Goal: Task Accomplishment & Management: Use online tool/utility

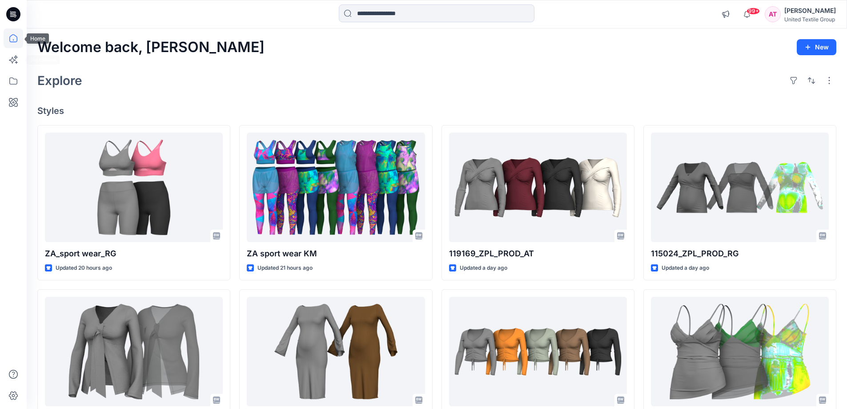
click at [12, 41] on icon at bounding box center [14, 38] width 20 height 20
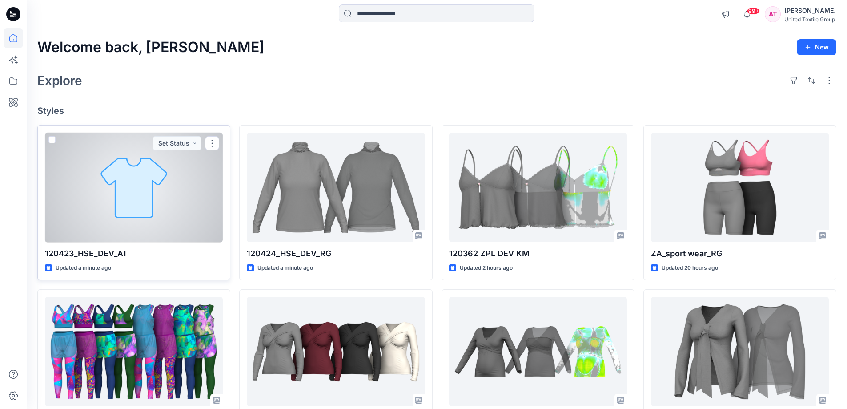
click at [135, 190] on div at bounding box center [134, 188] width 178 height 110
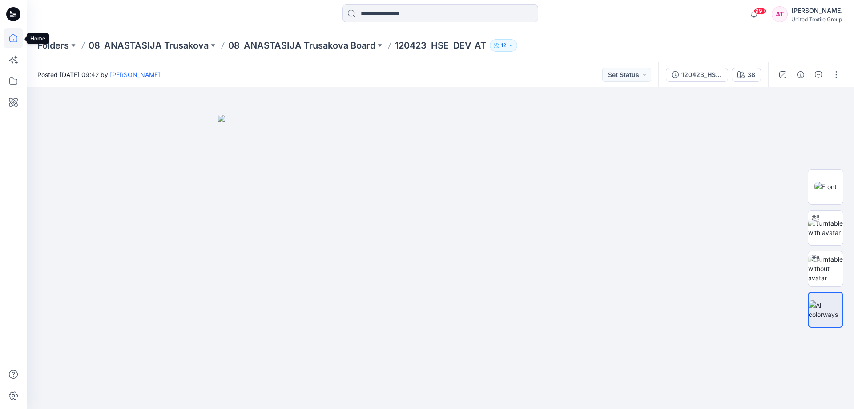
click at [12, 37] on icon at bounding box center [14, 38] width 20 height 20
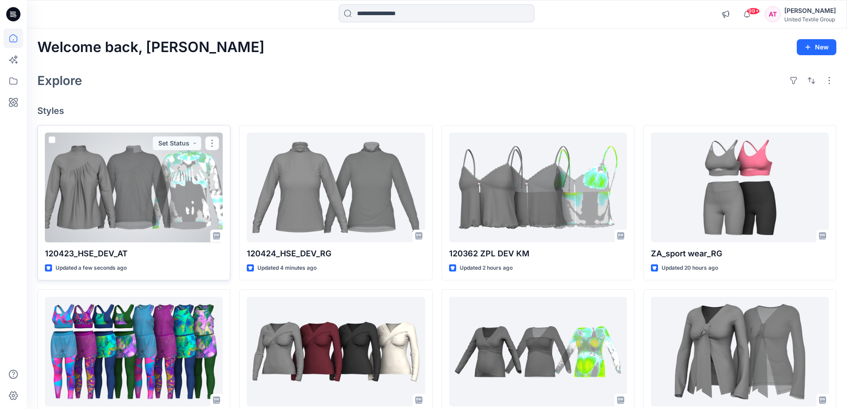
click at [135, 174] on div at bounding box center [134, 188] width 178 height 110
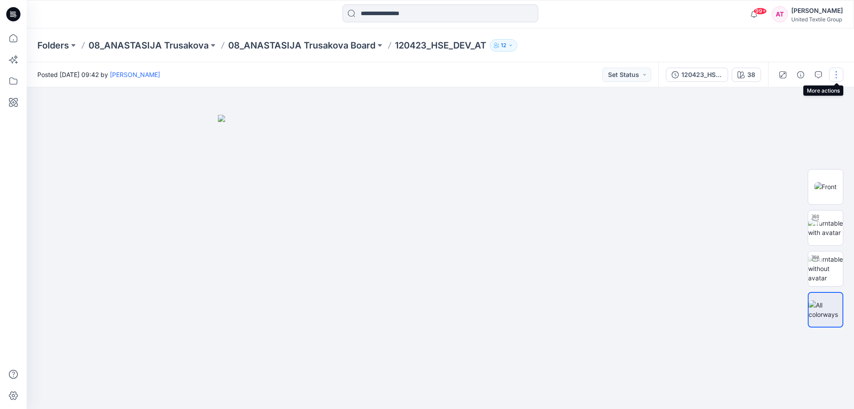
click at [836, 73] on button "button" at bounding box center [836, 75] width 14 height 14
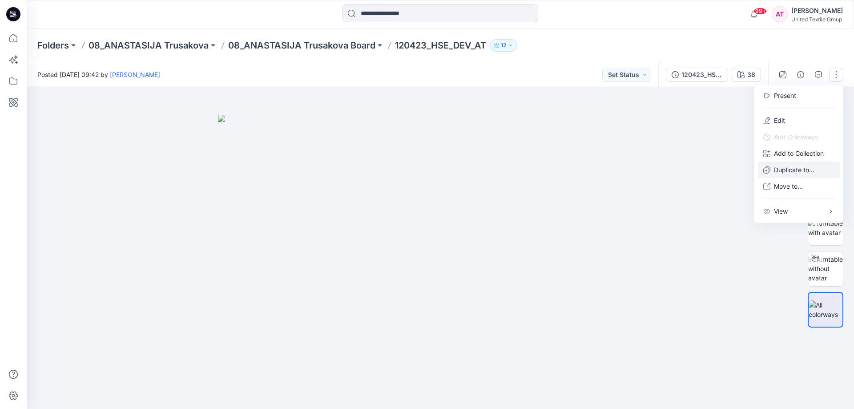
click at [790, 172] on p "Duplicate to..." at bounding box center [794, 169] width 40 height 9
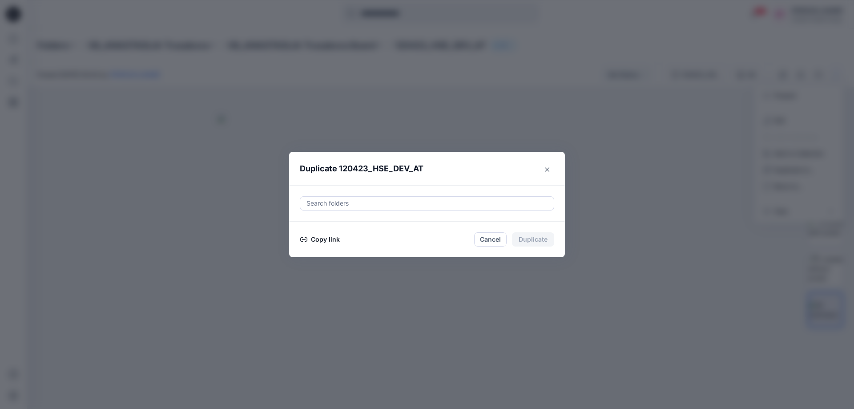
click at [438, 201] on div at bounding box center [427, 203] width 243 height 11
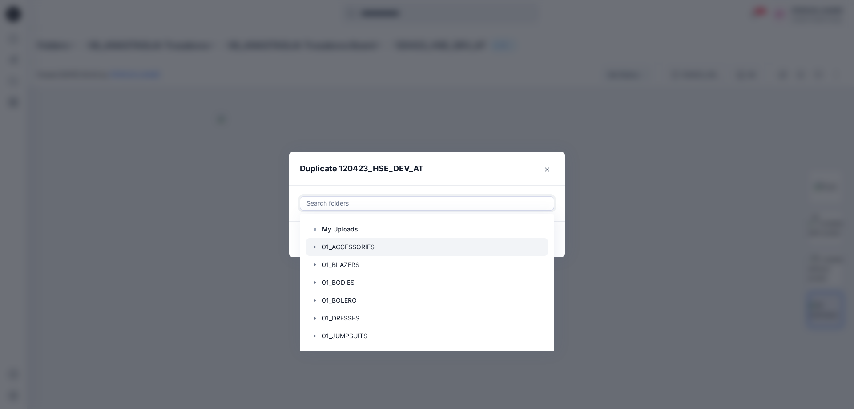
click at [411, 240] on div at bounding box center [427, 247] width 242 height 18
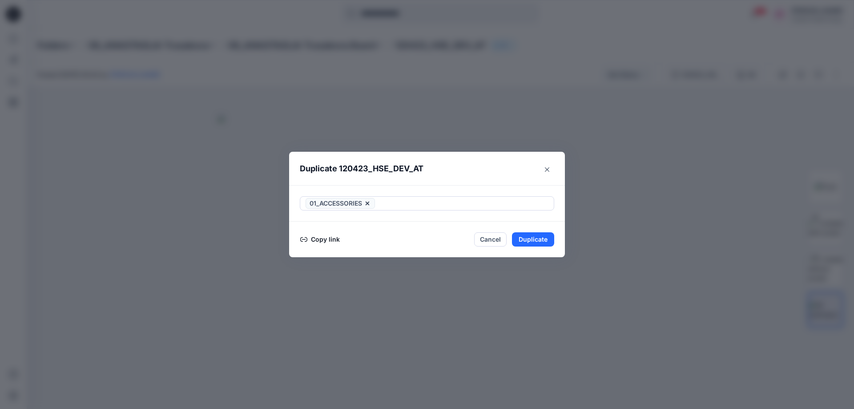
click at [476, 166] on header "Duplicate 120423_HSE_DEV_AT" at bounding box center [418, 169] width 258 height 34
click at [329, 240] on button "Copy link" at bounding box center [320, 239] width 40 height 11
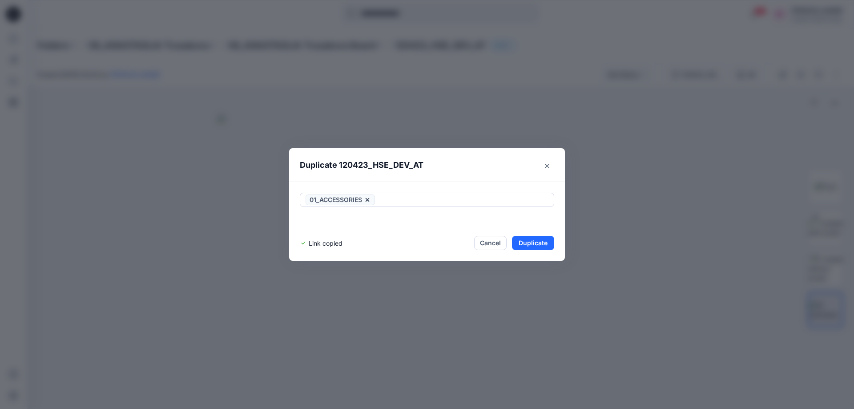
drag, startPoint x: 492, startPoint y: 241, endPoint x: 492, endPoint y: 234, distance: 7.1
click at [492, 239] on button "Cancel" at bounding box center [490, 243] width 32 height 14
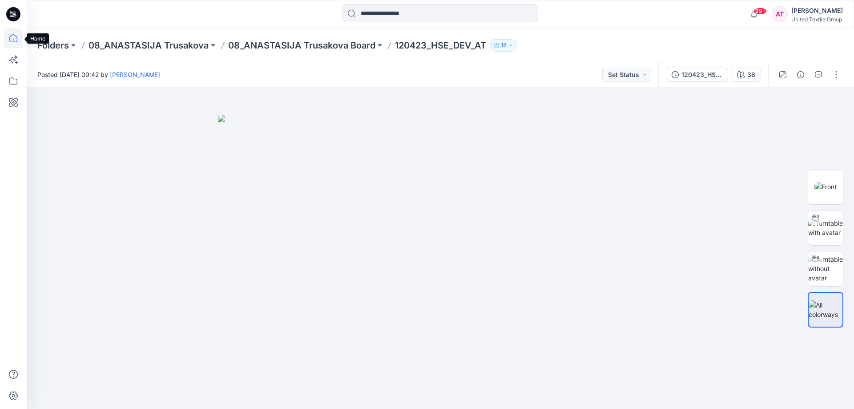
drag, startPoint x: 12, startPoint y: 38, endPoint x: 17, endPoint y: 36, distance: 5.0
click at [12, 37] on icon at bounding box center [14, 38] width 20 height 20
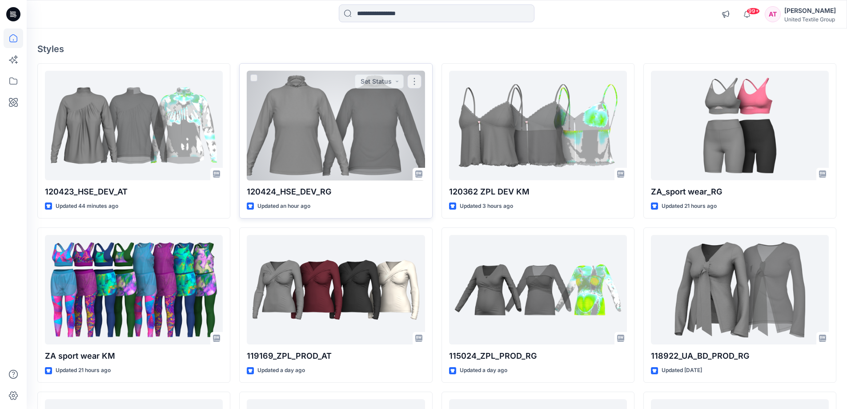
scroll to position [133, 0]
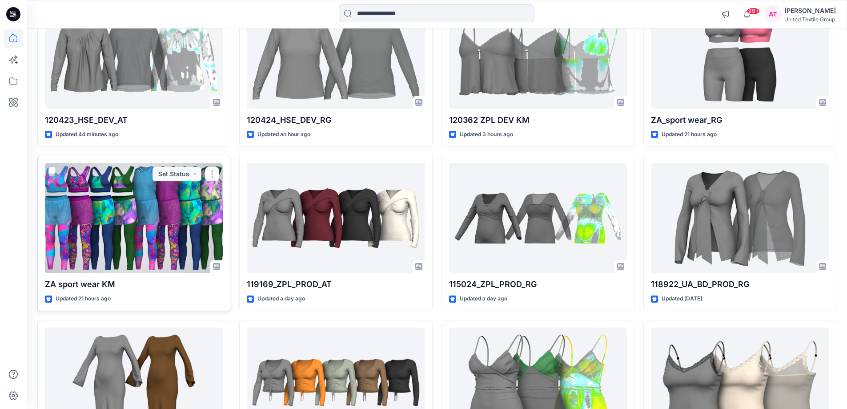
click at [129, 212] on div at bounding box center [134, 218] width 178 height 110
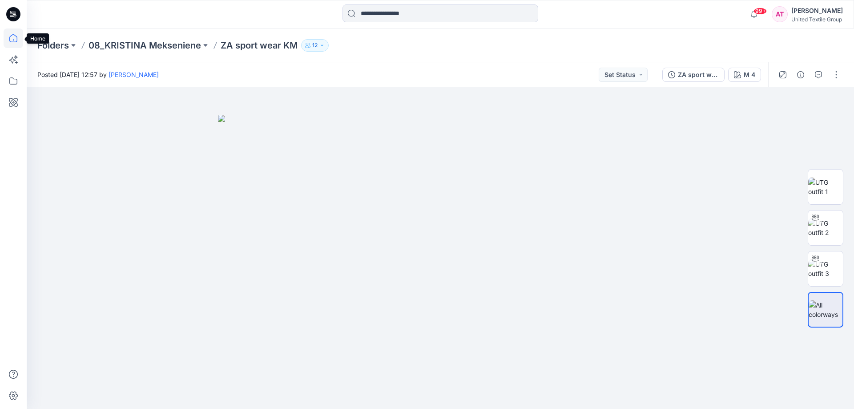
click at [17, 38] on icon at bounding box center [13, 38] width 8 height 8
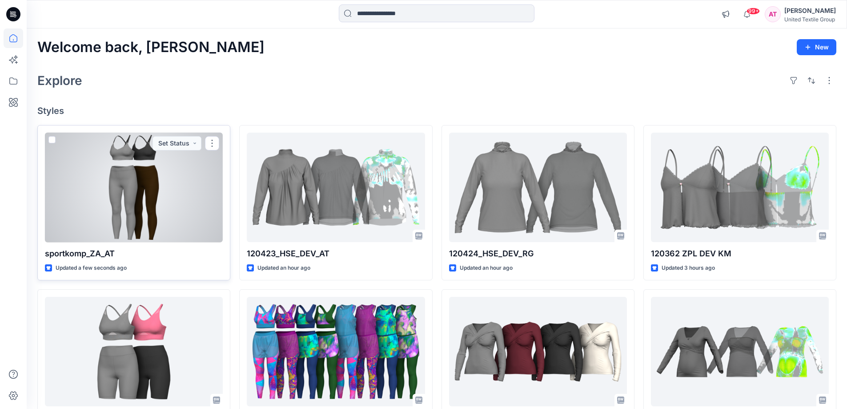
click at [149, 184] on div at bounding box center [134, 188] width 178 height 110
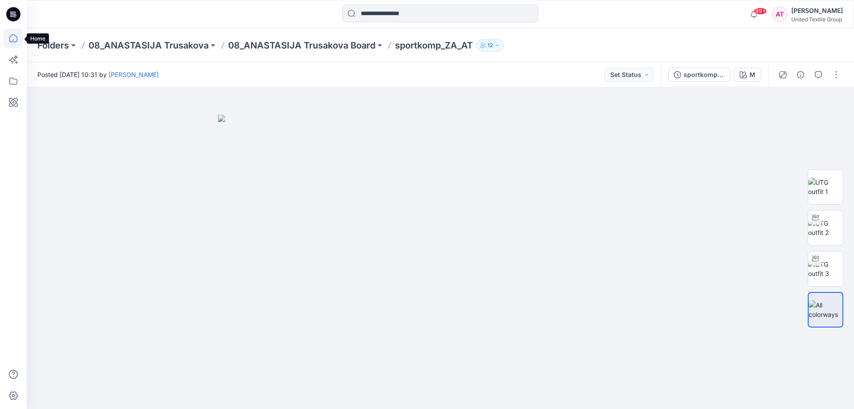
click at [17, 36] on icon at bounding box center [14, 38] width 20 height 20
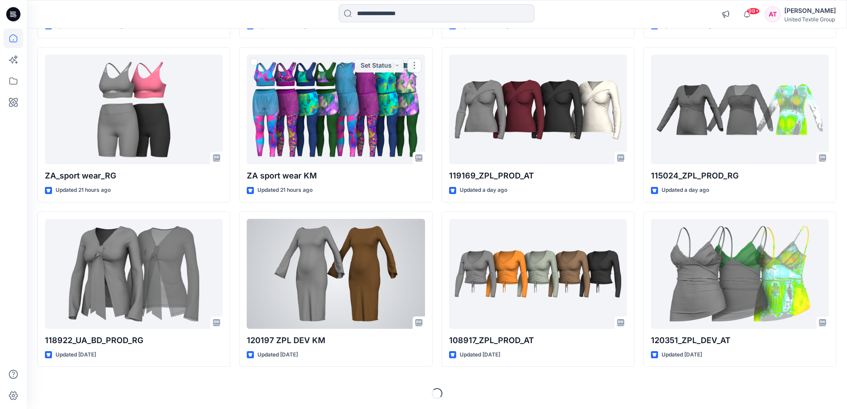
scroll to position [242, 0]
